Goal: Information Seeking & Learning: Get advice/opinions

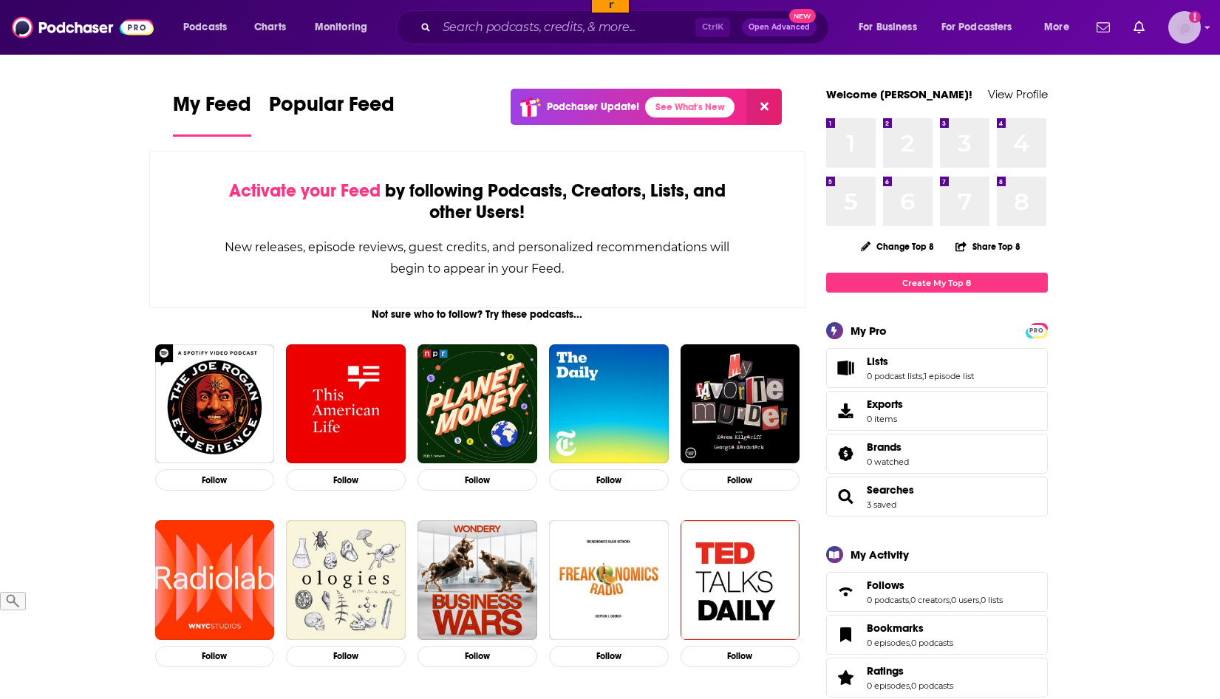
click at [1182, 27] on img "Logged in as HLodeiro" at bounding box center [1185, 27] width 33 height 33
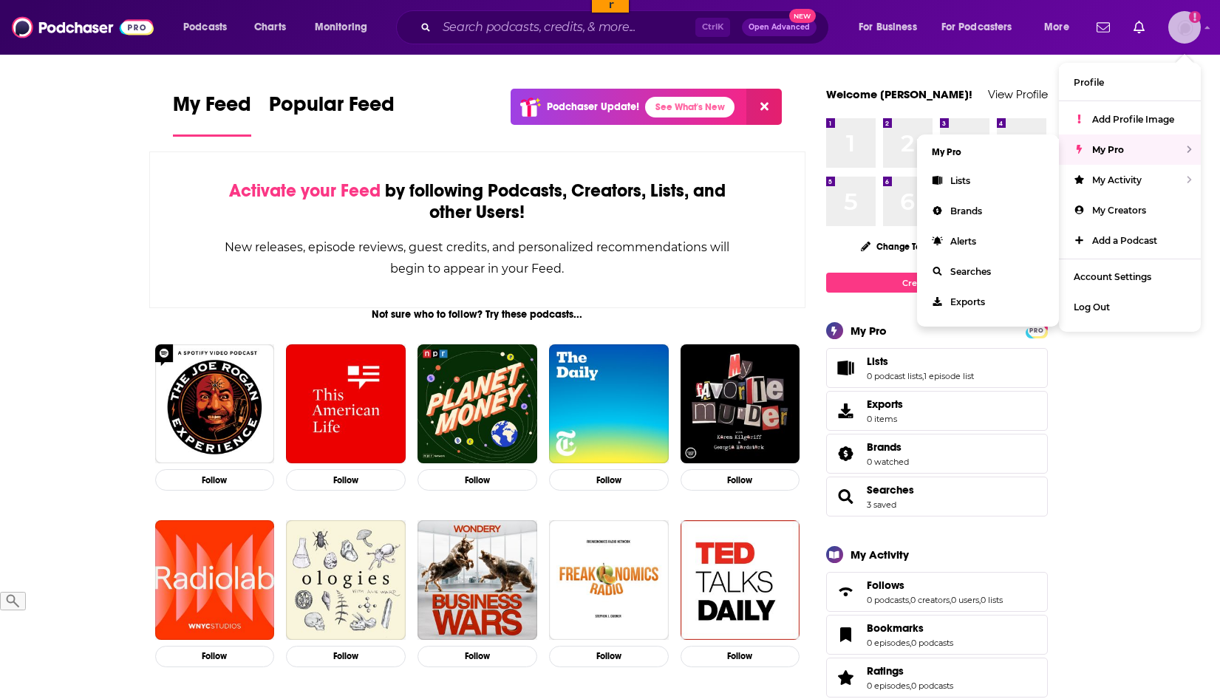
click at [1116, 149] on span "My Pro" at bounding box center [1108, 149] width 32 height 11
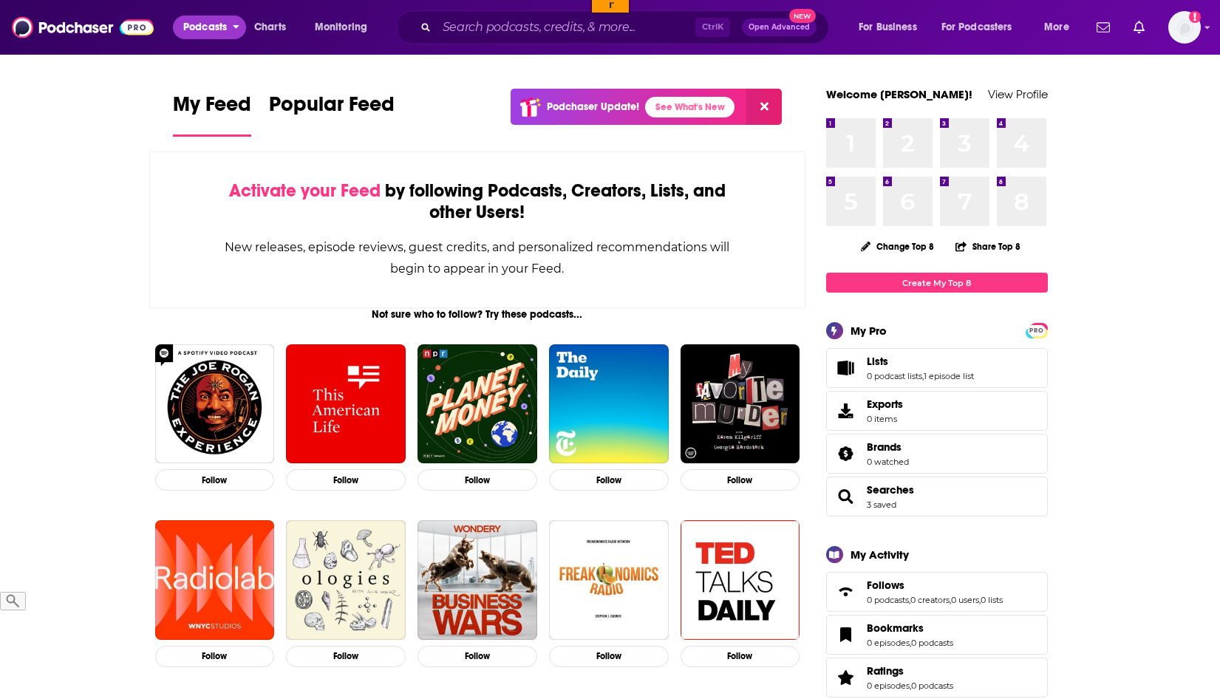
click at [195, 25] on span "Podcasts" at bounding box center [205, 27] width 44 height 21
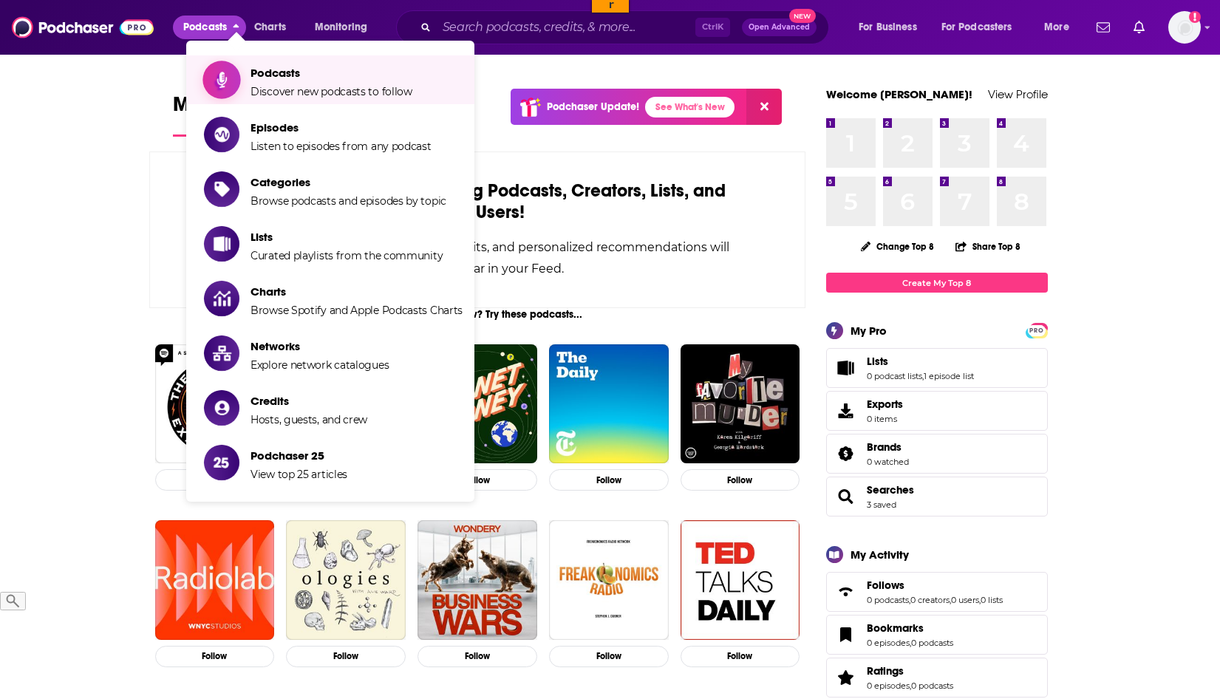
click at [257, 81] on span "Podcasts Discover new podcasts to follow" at bounding box center [332, 79] width 162 height 37
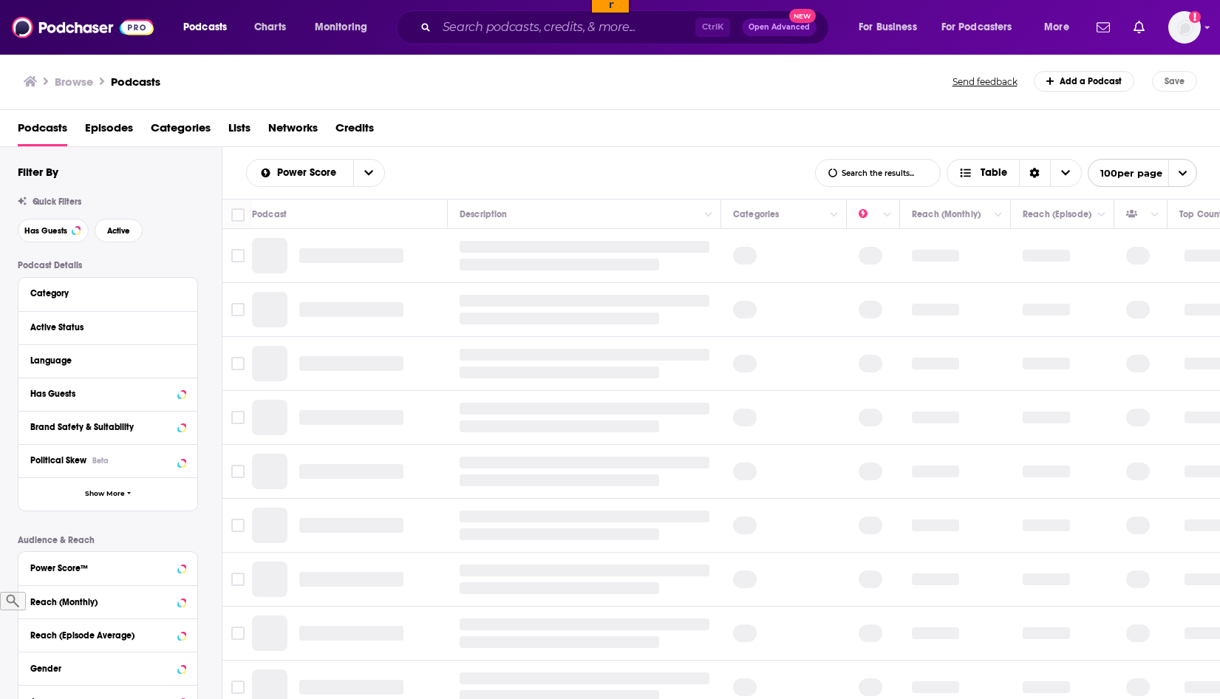
click at [607, 134] on div "Podcasts Episodes Categories Lists Networks Credits" at bounding box center [613, 131] width 1191 height 30
click at [761, 100] on div "Browse Podcasts Send feedback Add a Podcast Save" at bounding box center [610, 81] width 1221 height 57
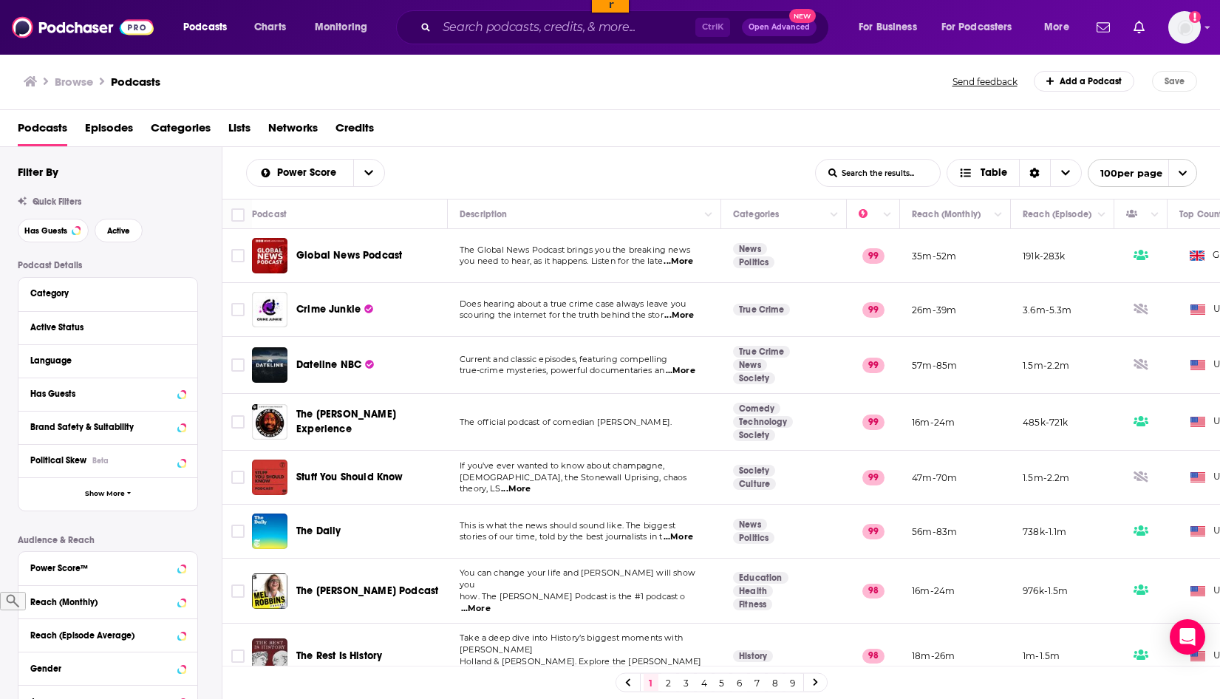
click at [540, 157] on div "Power Score List Search Input Search the results... Table List Search Input Sea…" at bounding box center [721, 173] width 999 height 52
click at [536, 135] on div "Podcasts Episodes Categories Lists Networks Credits" at bounding box center [613, 131] width 1191 height 30
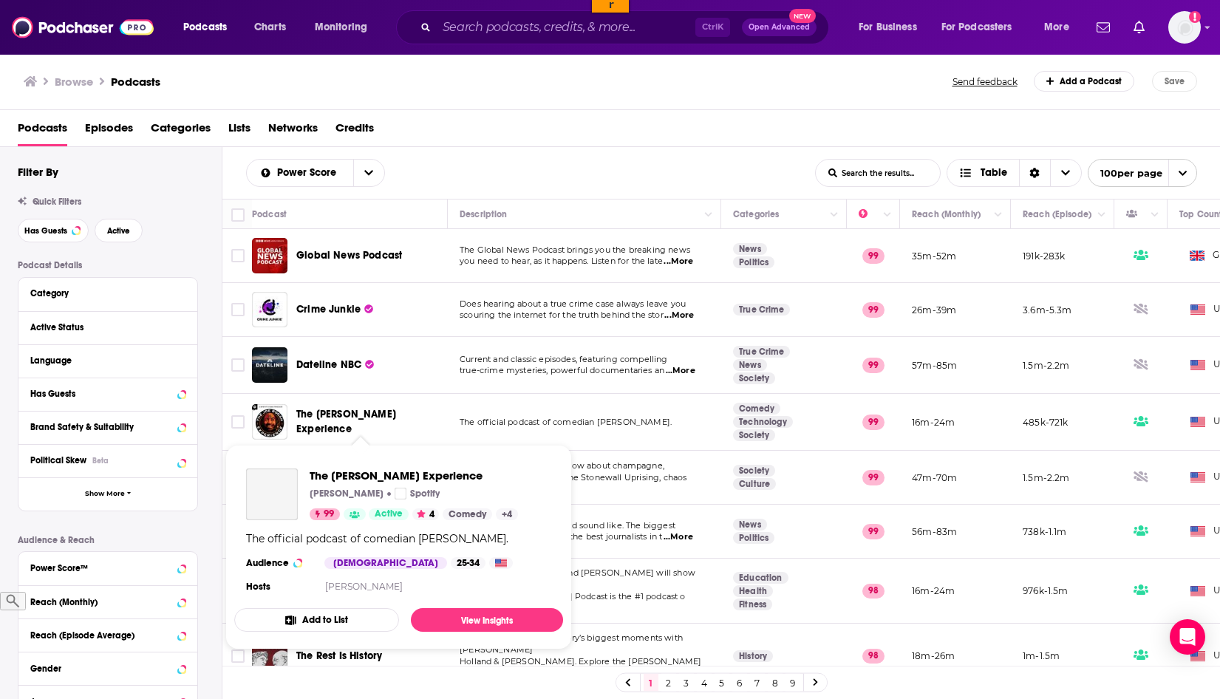
click at [381, 422] on span "The [PERSON_NAME] Experience" at bounding box center [346, 421] width 100 height 27
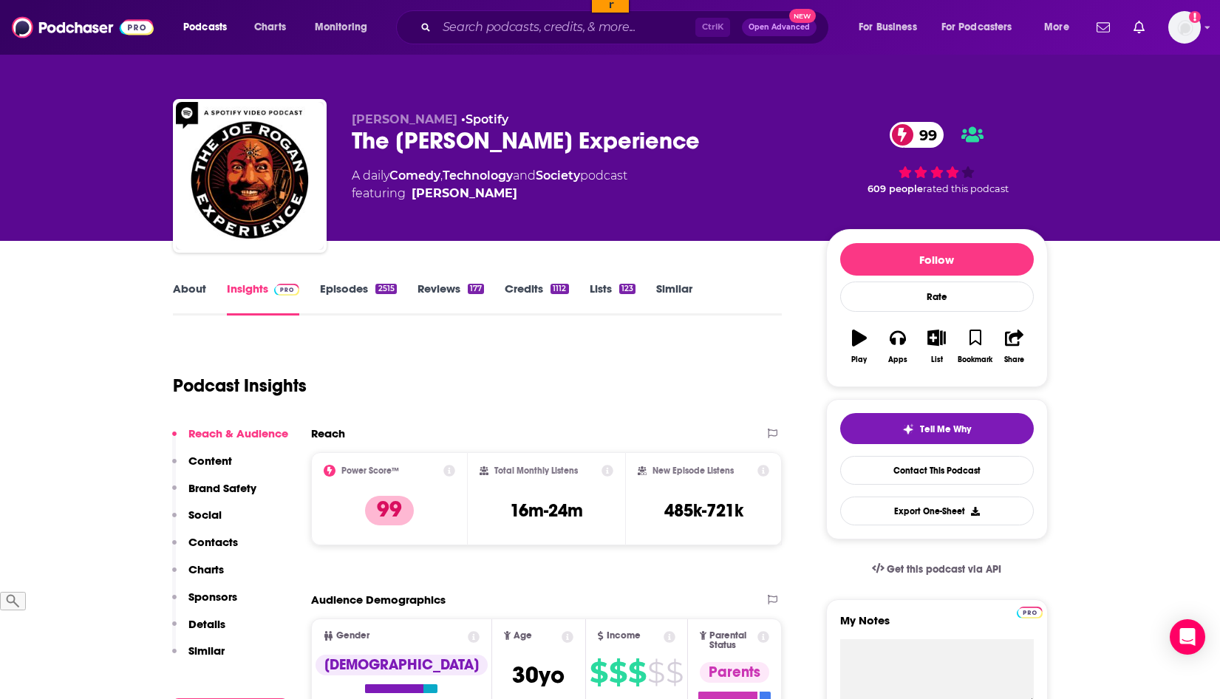
click at [435, 288] on link "Reviews 177" at bounding box center [451, 299] width 67 height 34
